Goal: Information Seeking & Learning: Learn about a topic

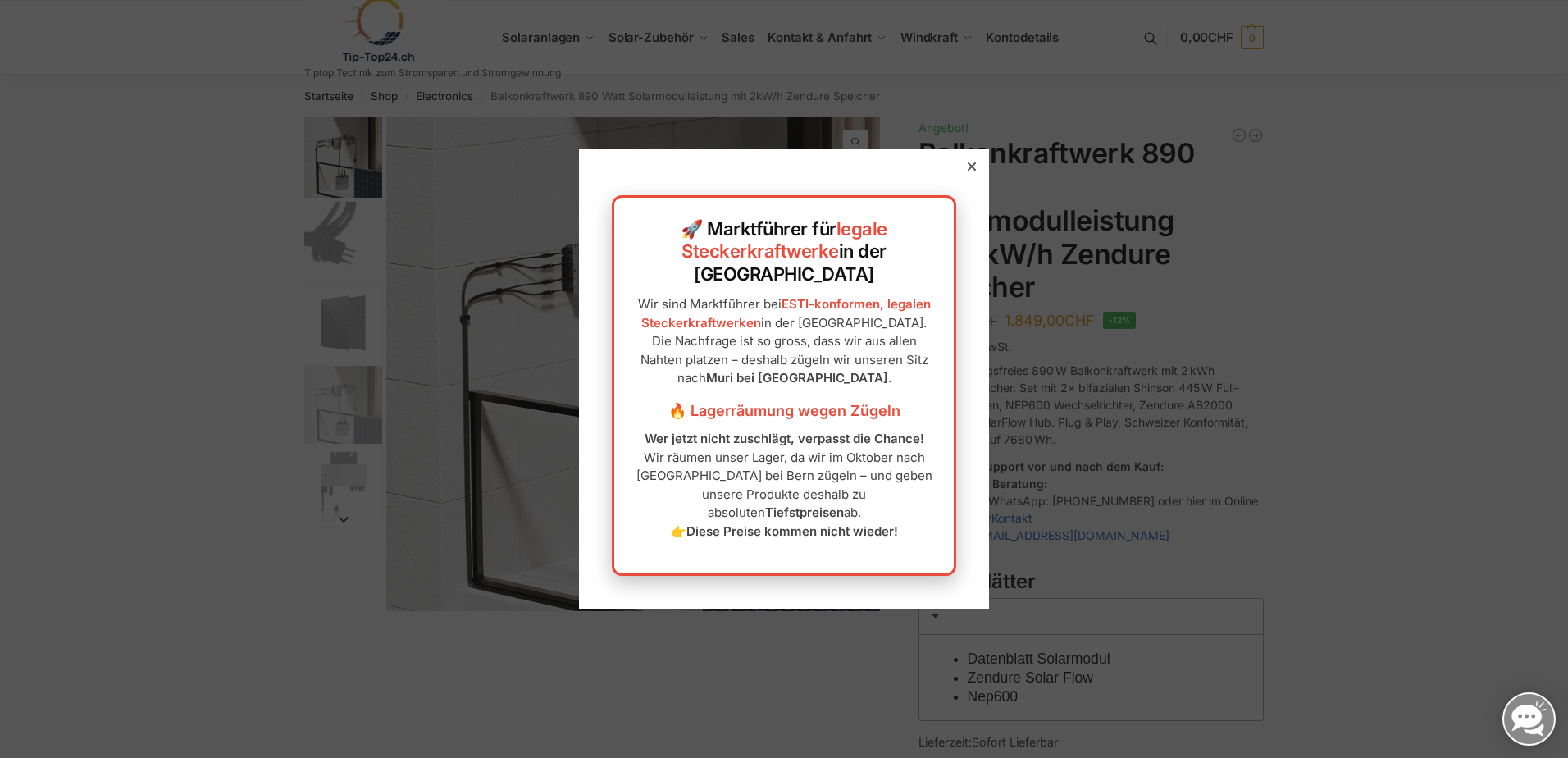
click at [968, 170] on icon at bounding box center [972, 166] width 8 height 8
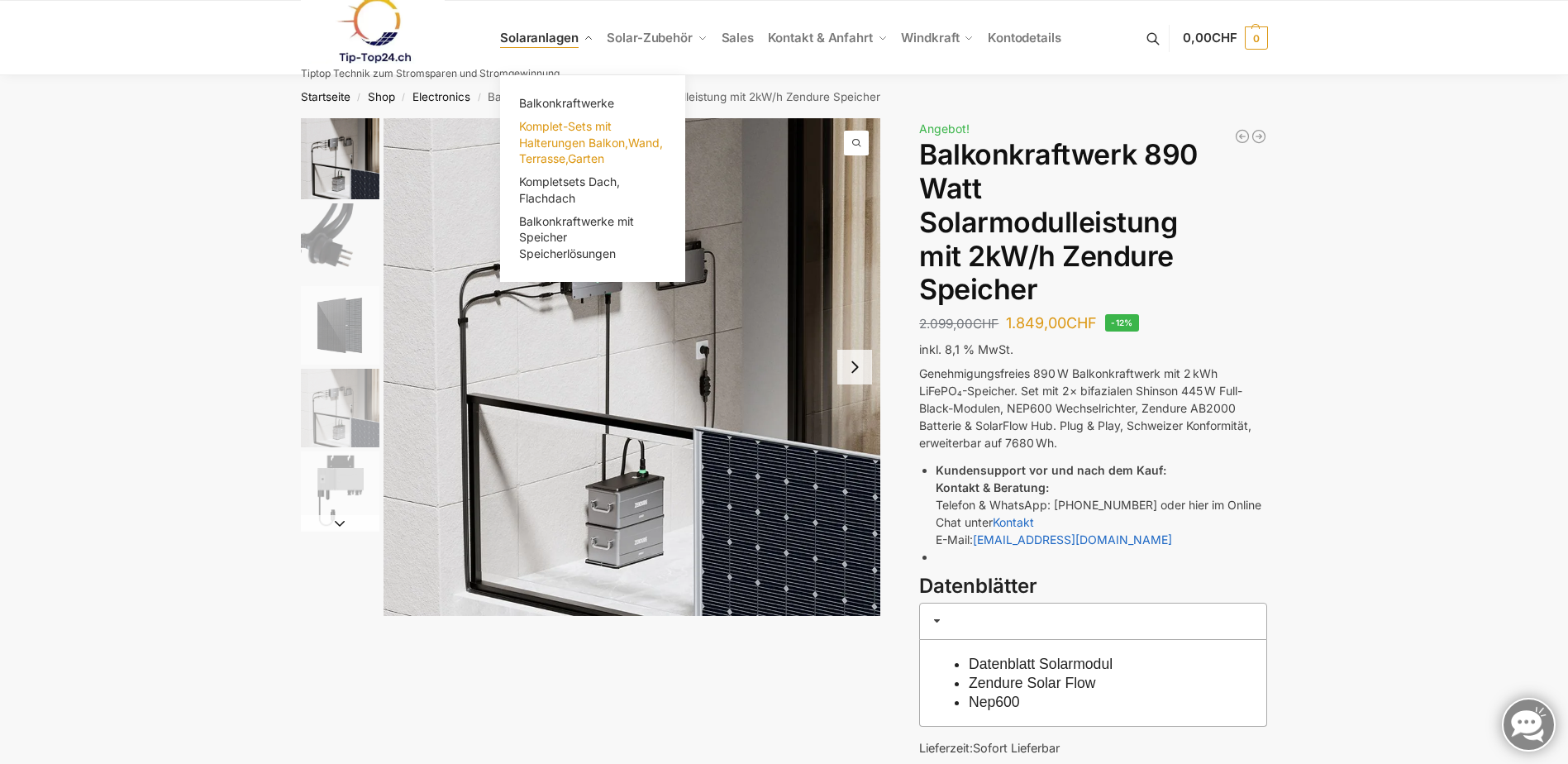
click at [589, 136] on span "Komplet-Sets mit Halterungen Balkon,Wand, Terrasse,Garten" at bounding box center [591, 141] width 144 height 47
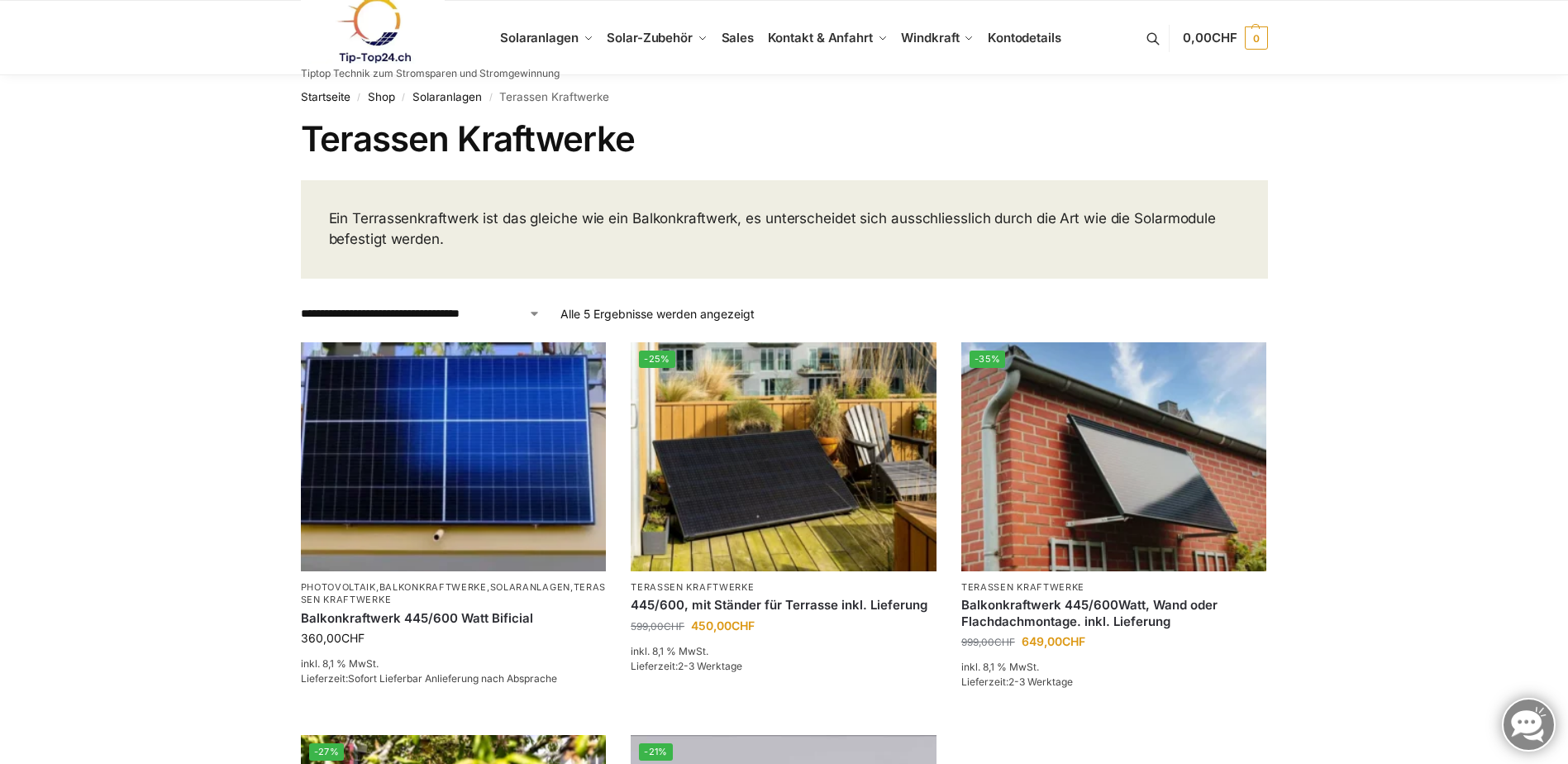
click at [554, 35] on link at bounding box center [430, 30] width 259 height 67
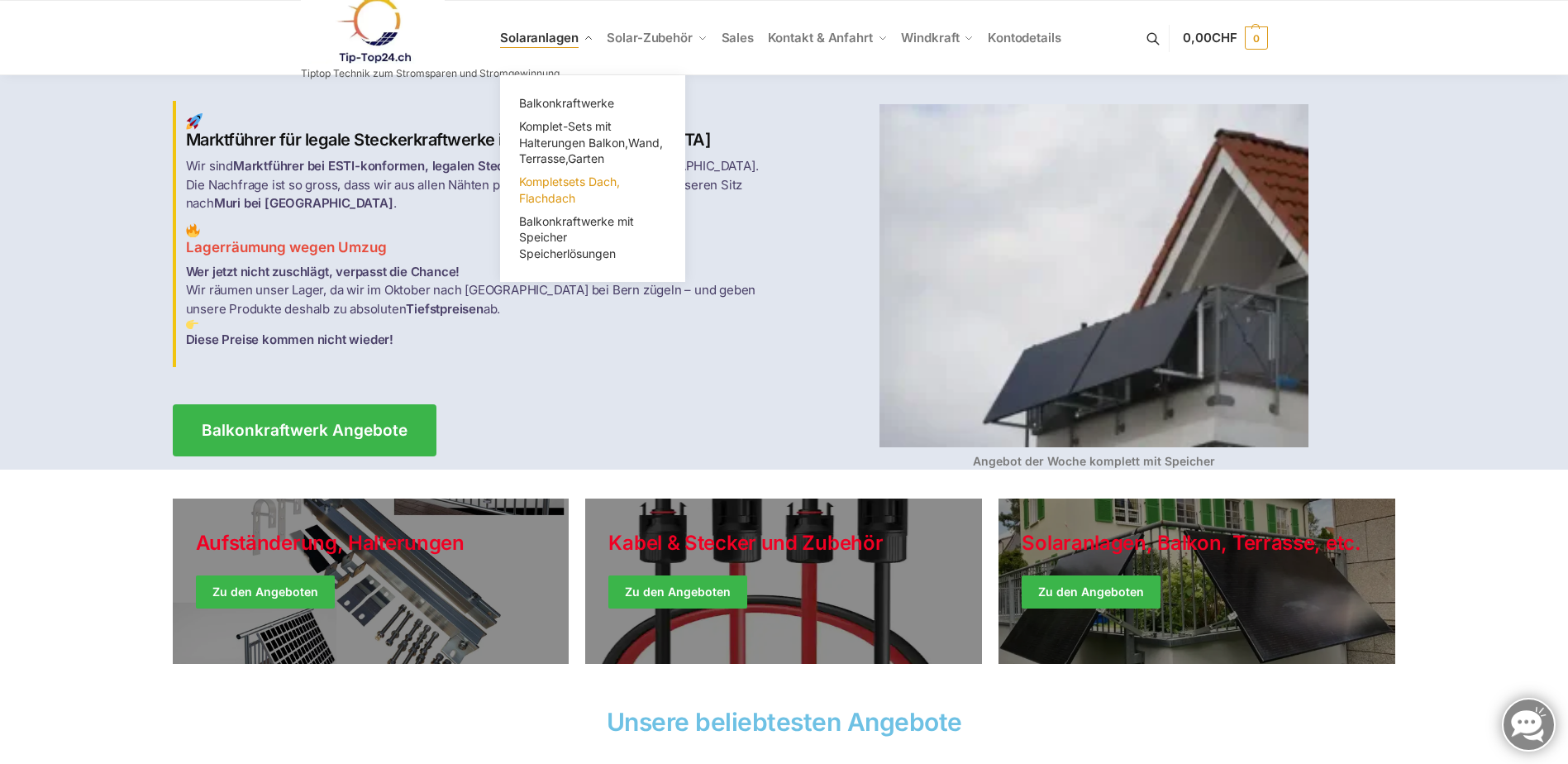
click at [554, 195] on span "Kompletsets Dach, Flachdach" at bounding box center [569, 190] width 101 height 30
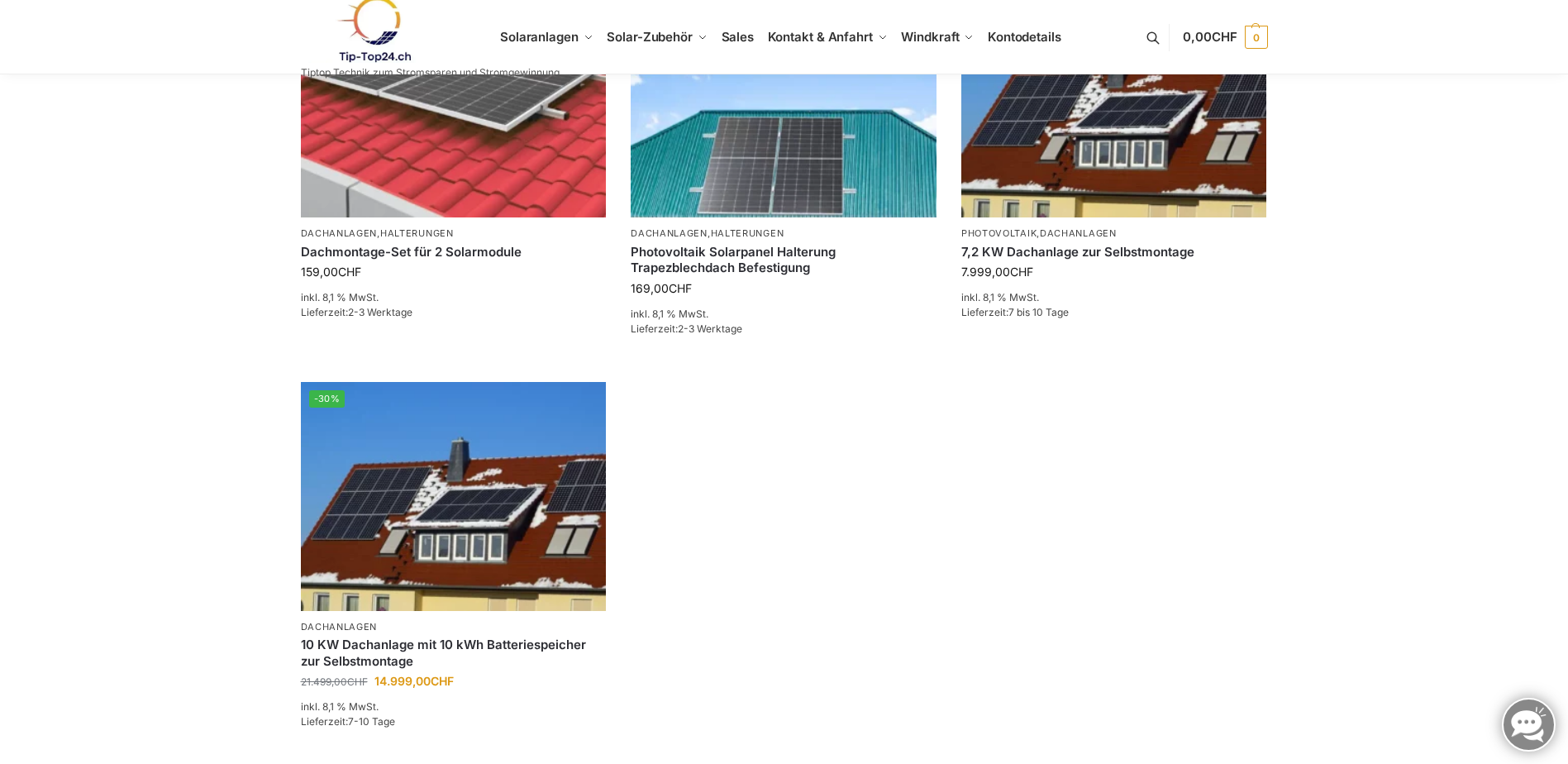
scroll to position [496, 0]
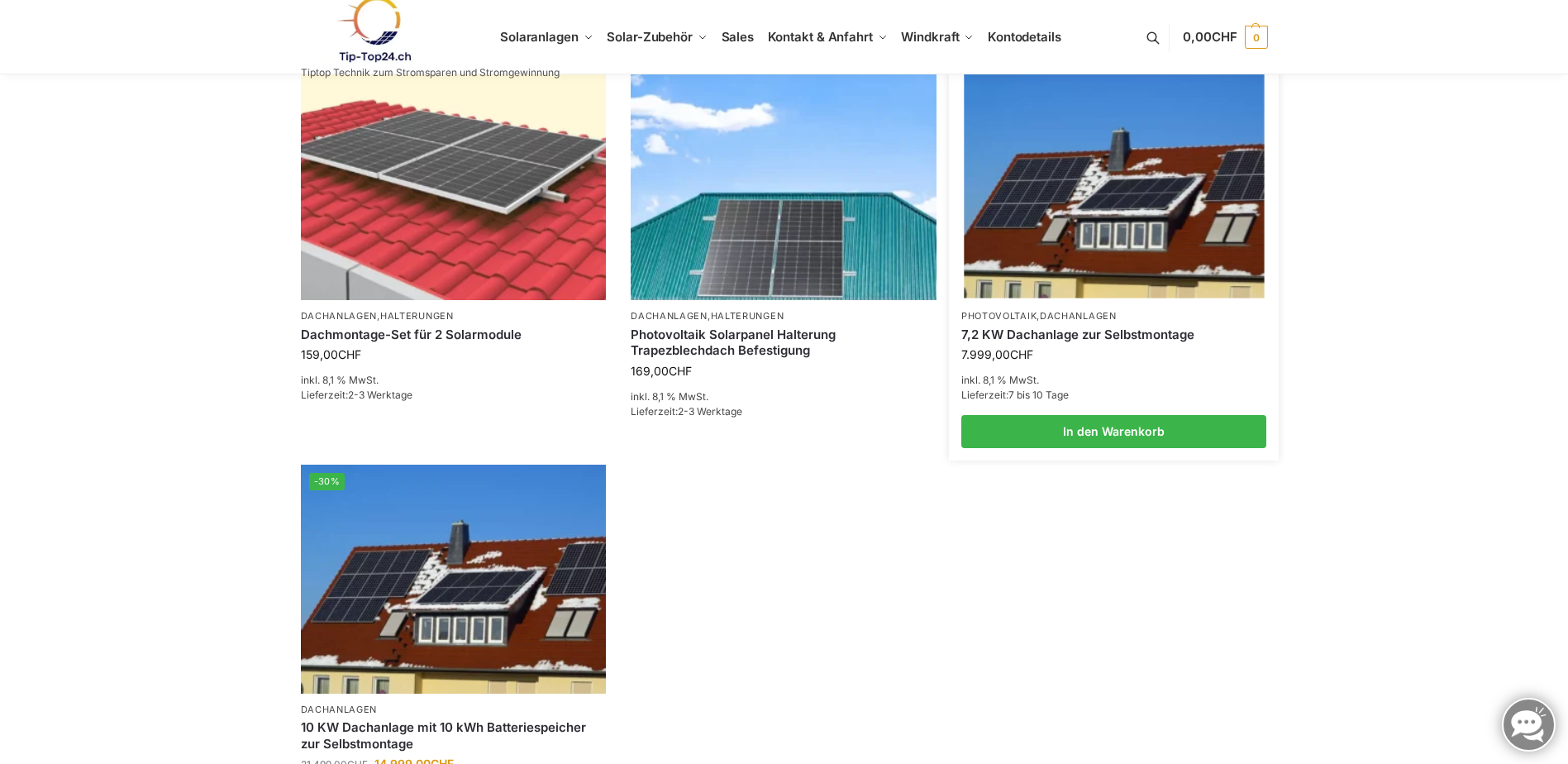
click at [1123, 234] on img at bounding box center [1114, 185] width 300 height 225
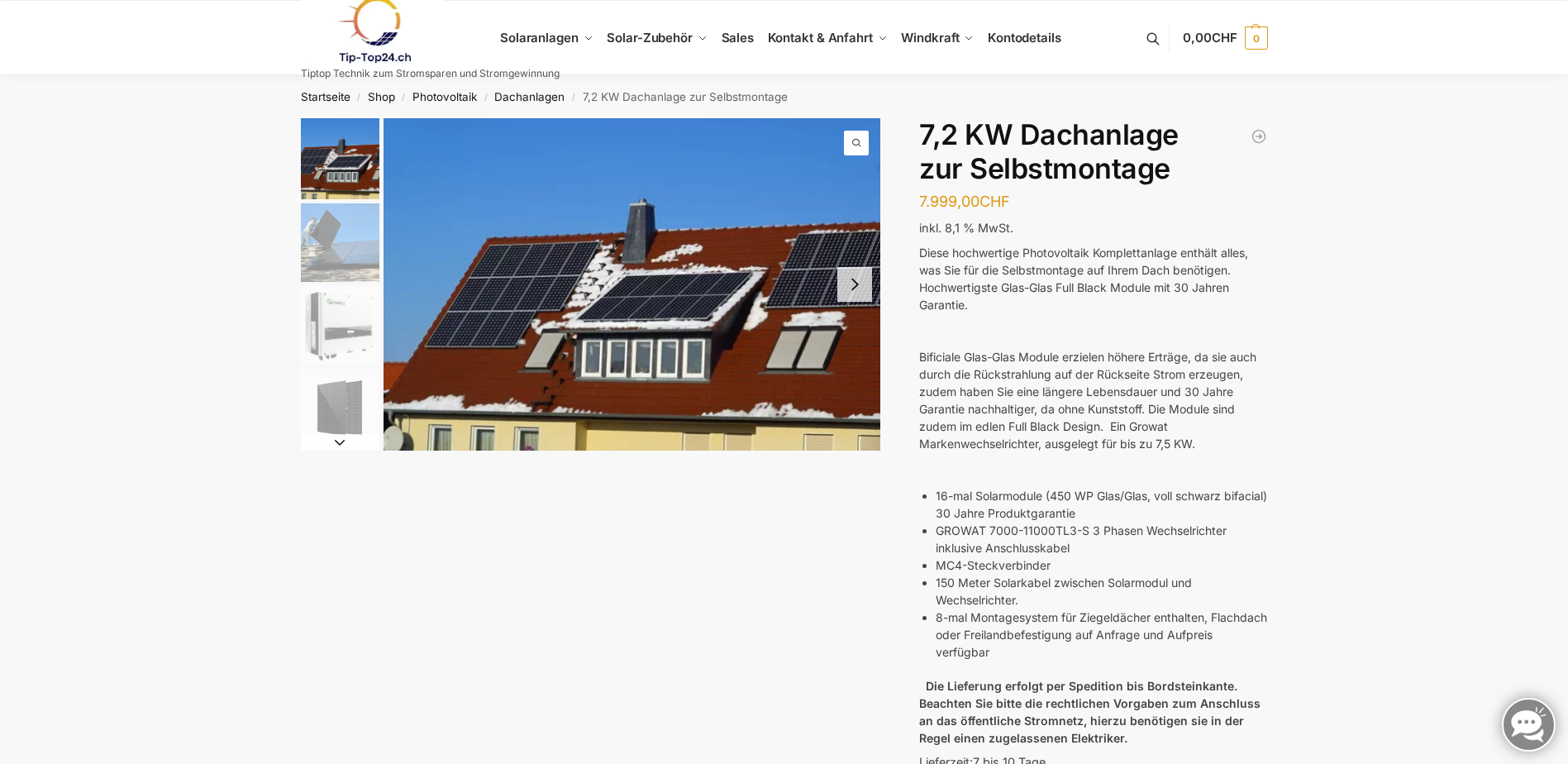
click at [324, 246] on img "2 / 7" at bounding box center [340, 242] width 79 height 79
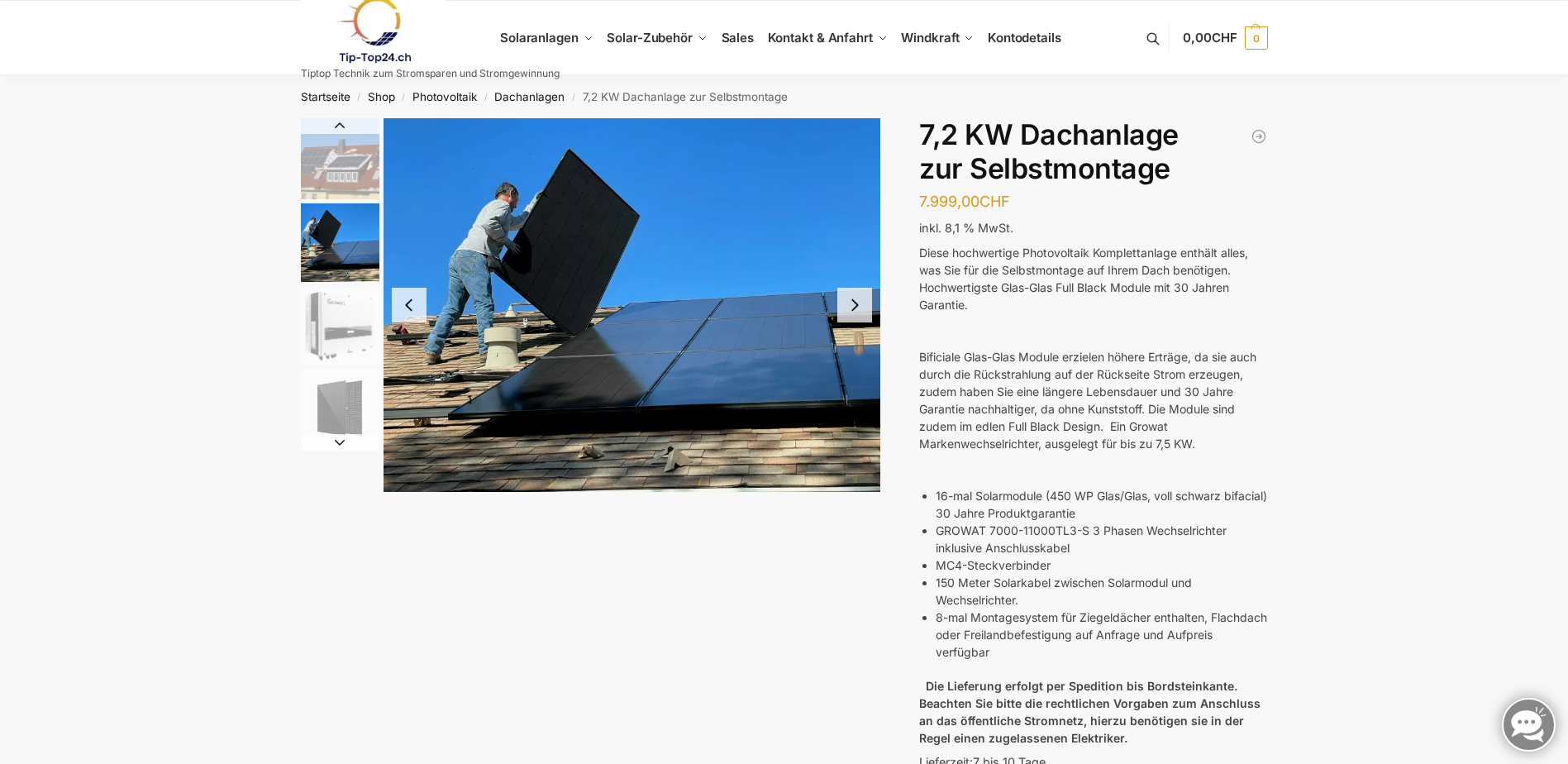
click at [344, 308] on img "3 / 7" at bounding box center [340, 325] width 79 height 79
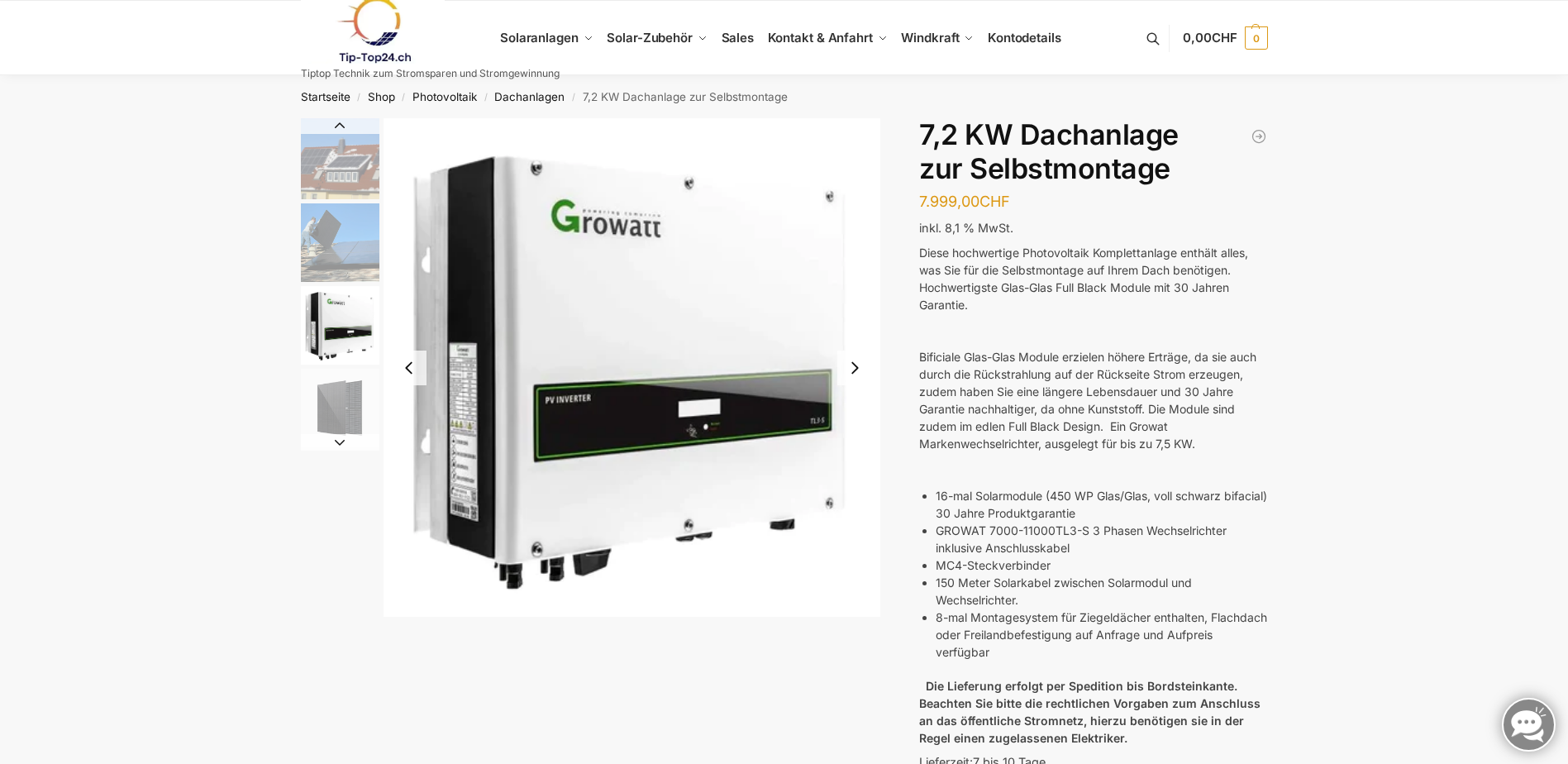
click at [325, 381] on img "4 / 7" at bounding box center [340, 407] width 79 height 79
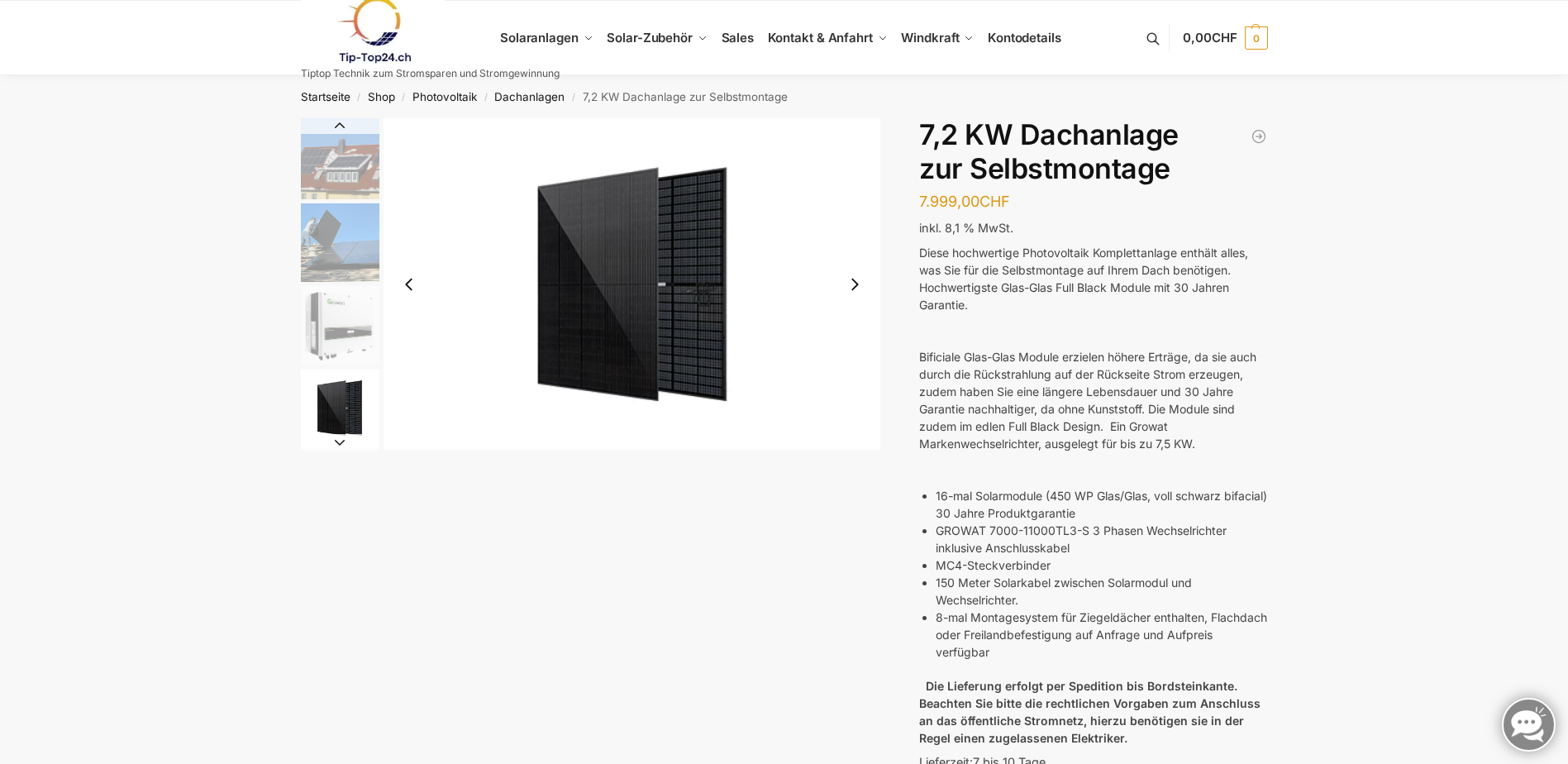
click at [345, 440] on button "Next slide" at bounding box center [340, 441] width 79 height 16
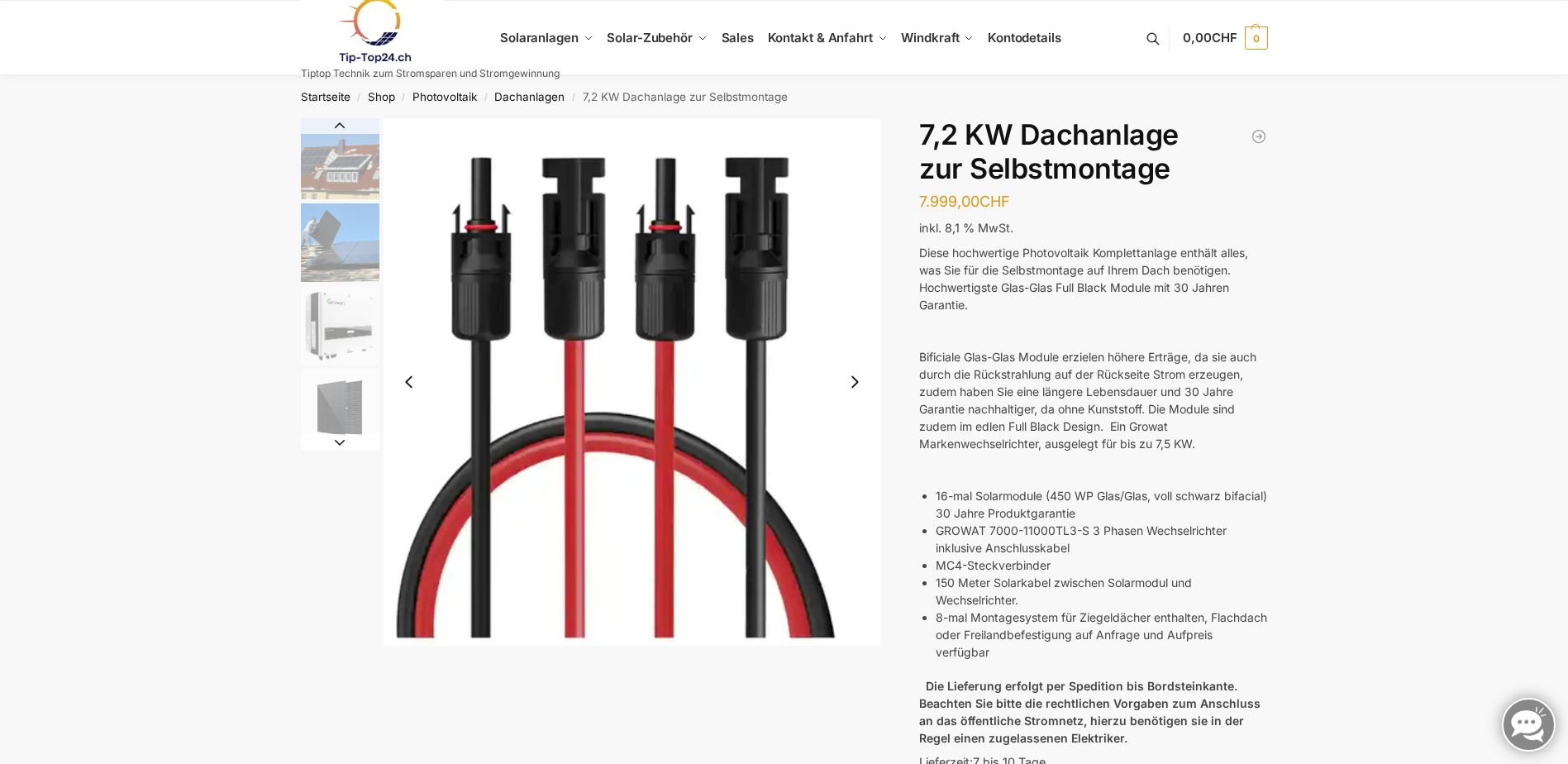
click at [336, 444] on button "Next slide" at bounding box center [340, 441] width 79 height 16
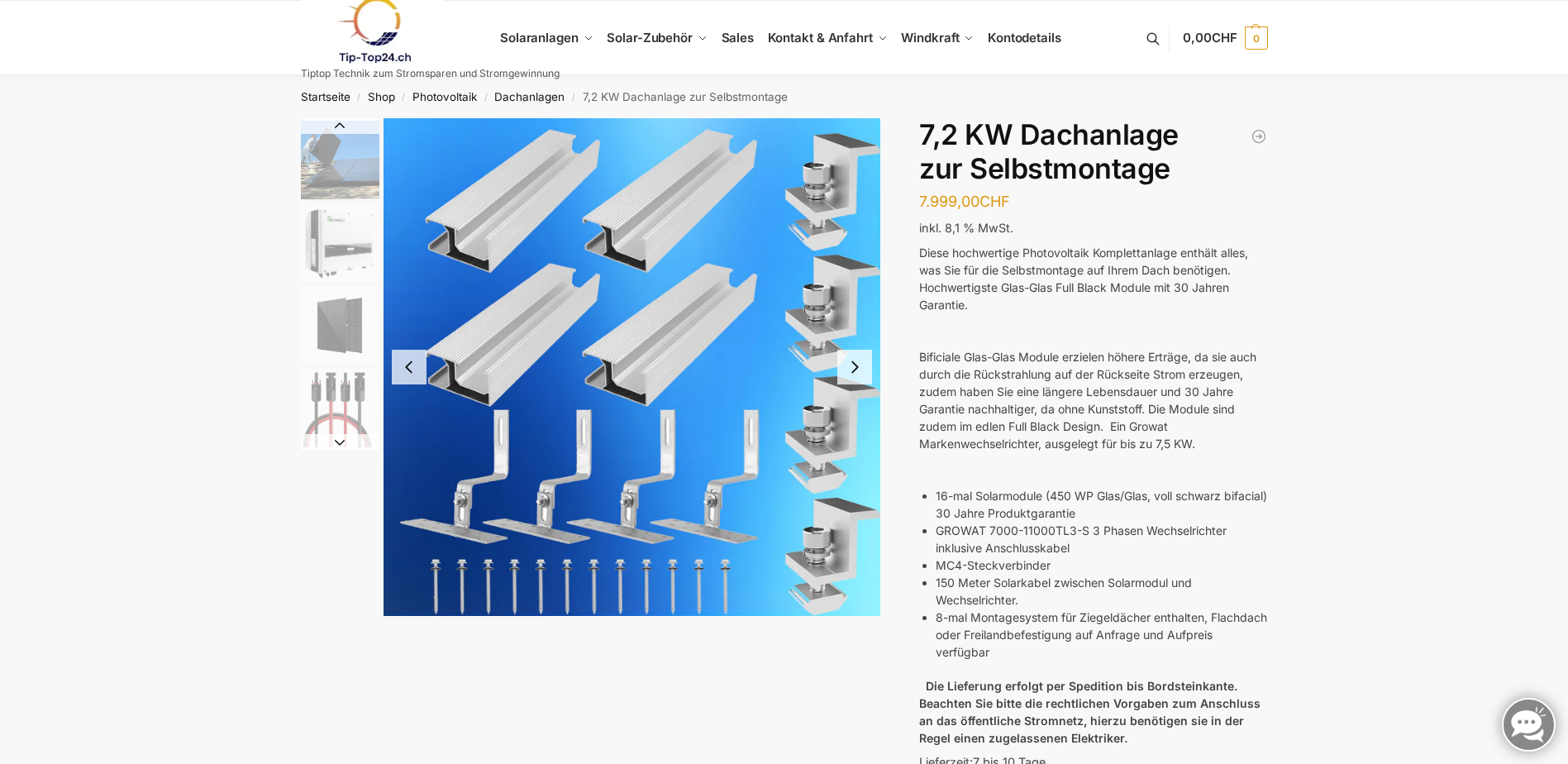
click at [336, 444] on button "Next slide" at bounding box center [340, 441] width 79 height 16
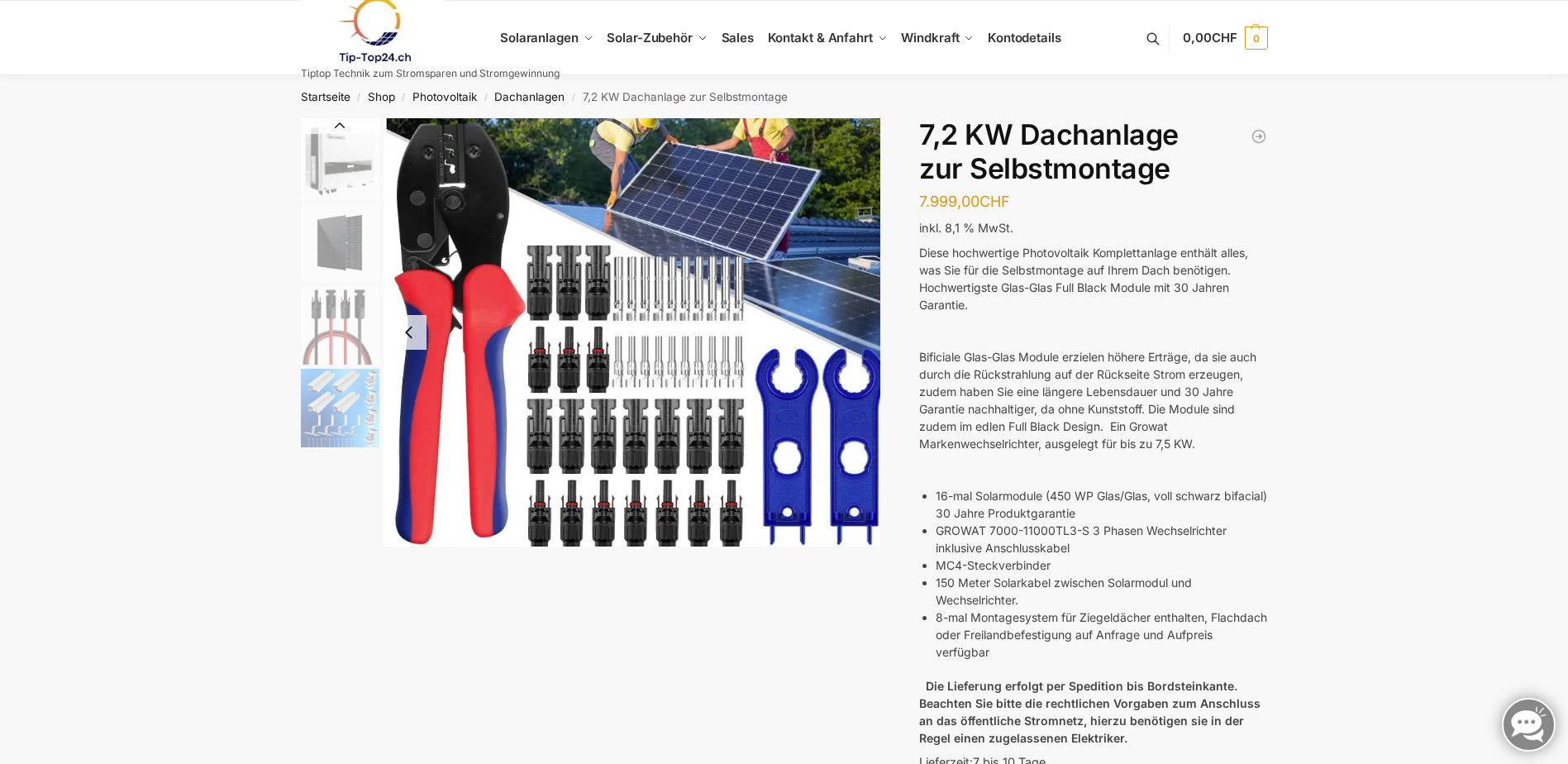
click at [336, 444] on img "6 / 7" at bounding box center [340, 407] width 79 height 79
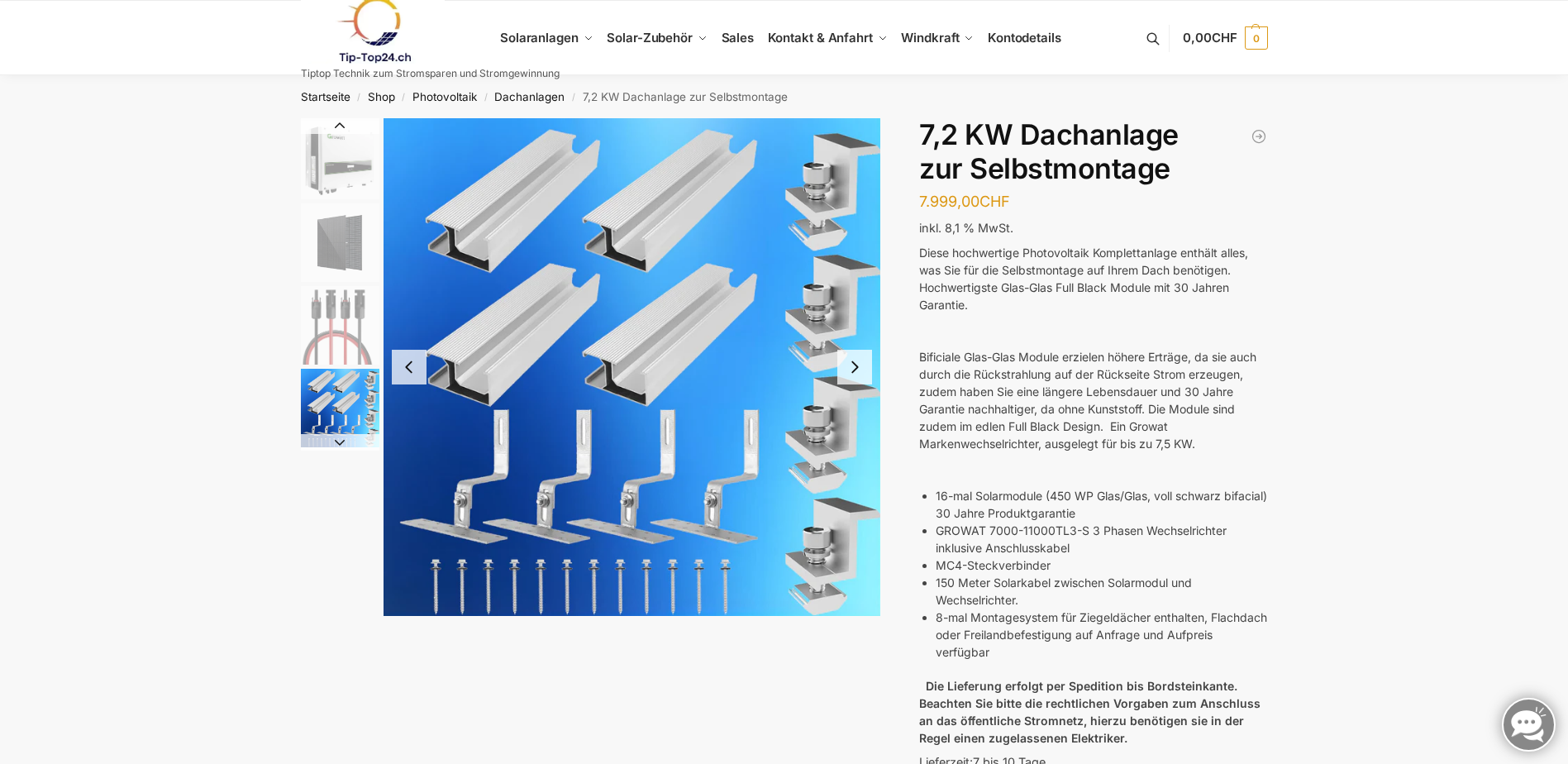
click at [337, 443] on button "Next slide" at bounding box center [340, 441] width 79 height 16
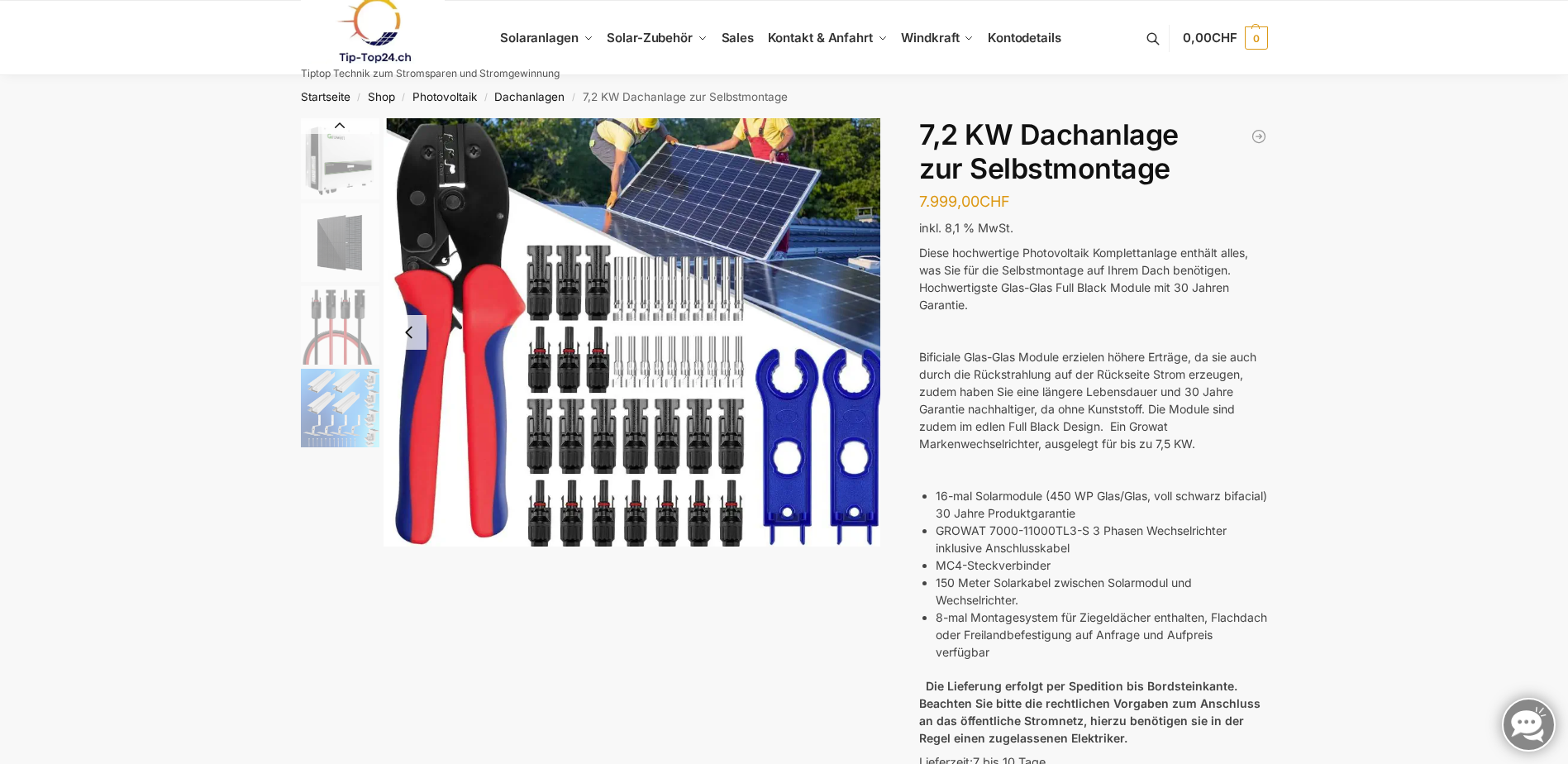
click at [338, 417] on img "6 / 7" at bounding box center [340, 407] width 79 height 79
